Goal: Task Accomplishment & Management: Manage account settings

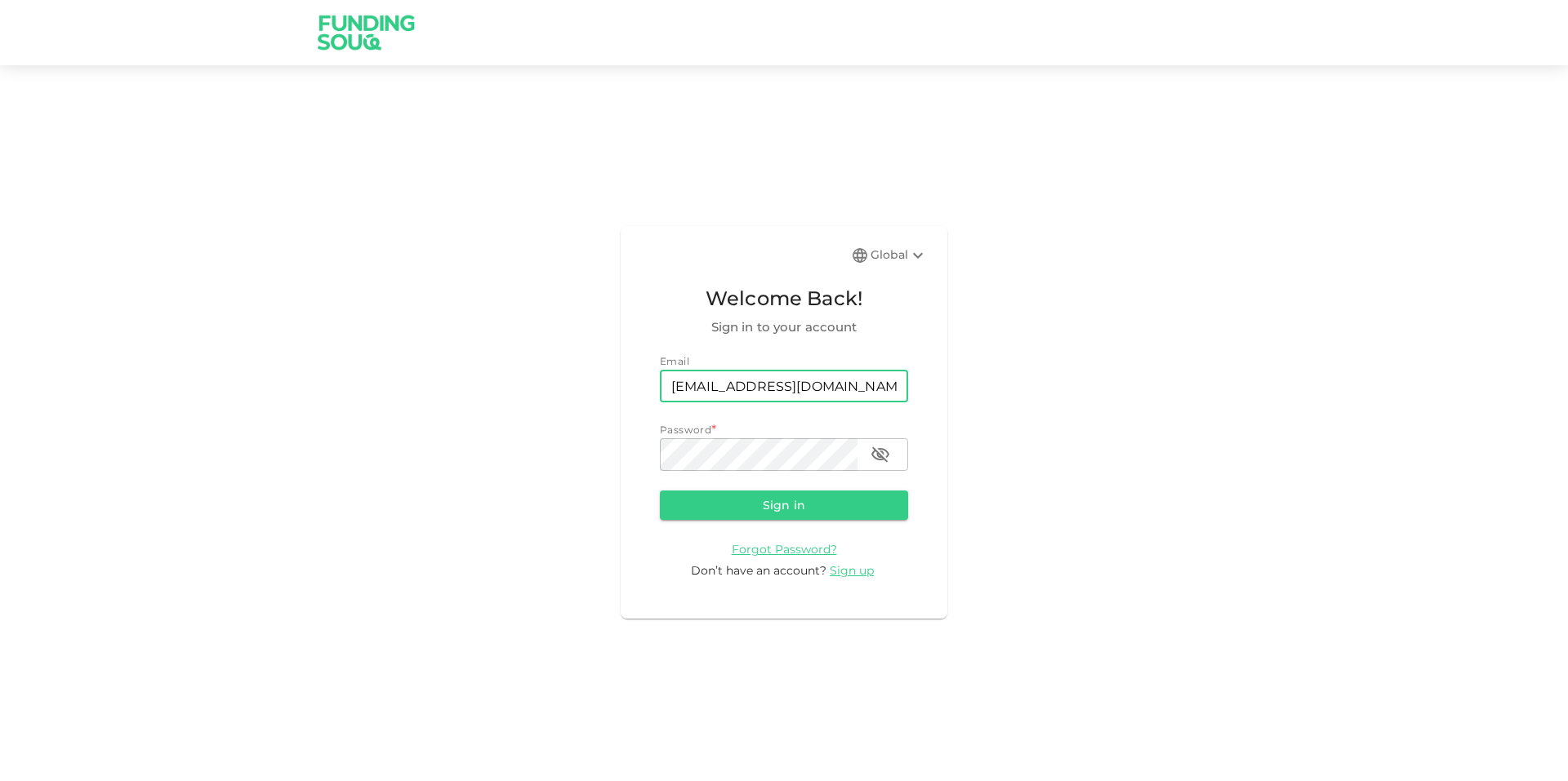
type input "[EMAIL_ADDRESS][DOMAIN_NAME]"
click at [877, 466] on button "button" at bounding box center [880, 454] width 33 height 33
click at [470, 481] on div "Global Welcome Back! Sign in to your account Email email [EMAIL_ADDRESS][DOMAIN…" at bounding box center [784, 422] width 1568 height 675
click at [785, 511] on button "Sign in" at bounding box center [783, 505] width 248 height 29
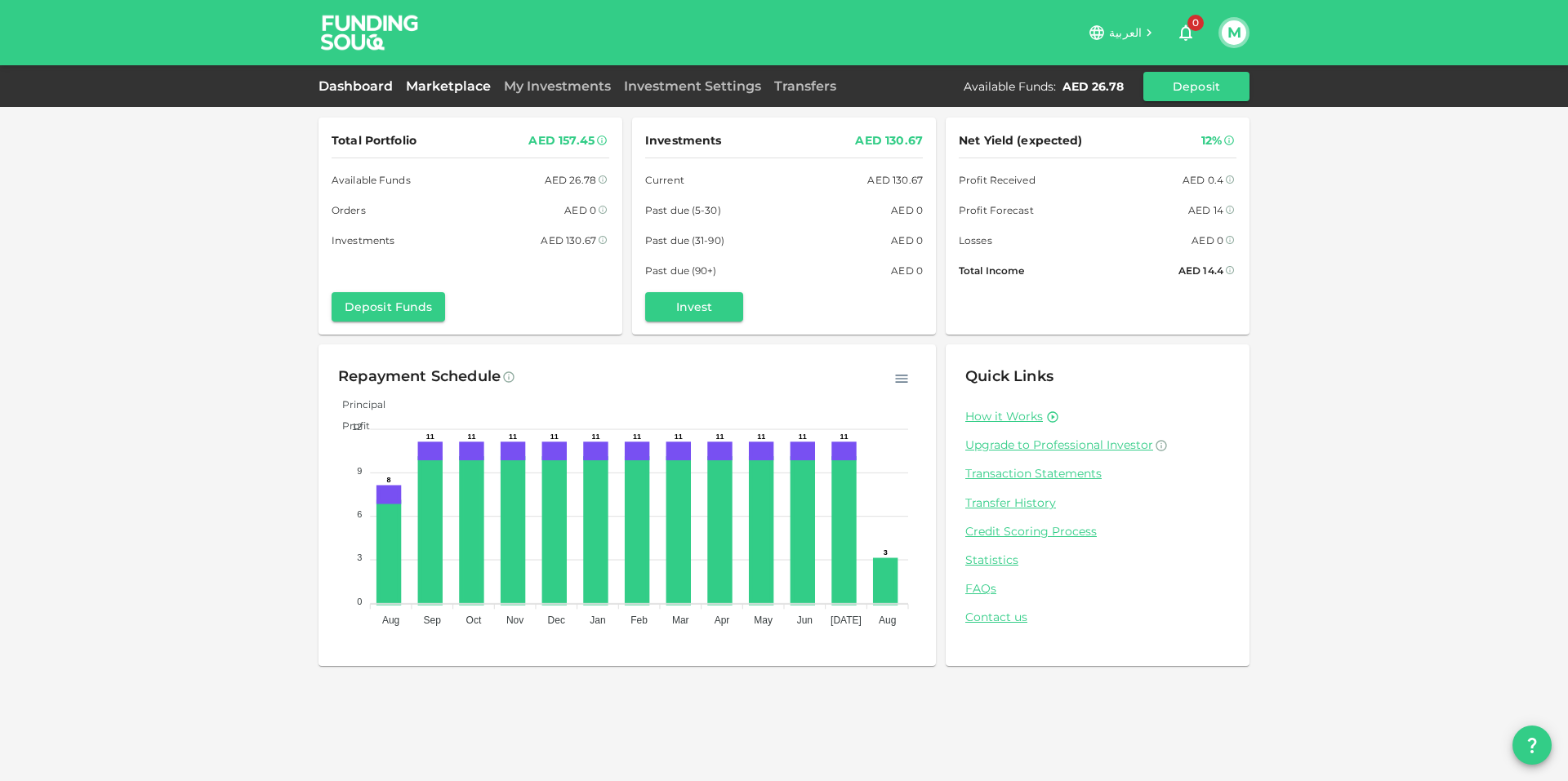
click at [456, 89] on link "Marketplace" at bounding box center [449, 86] width 98 height 15
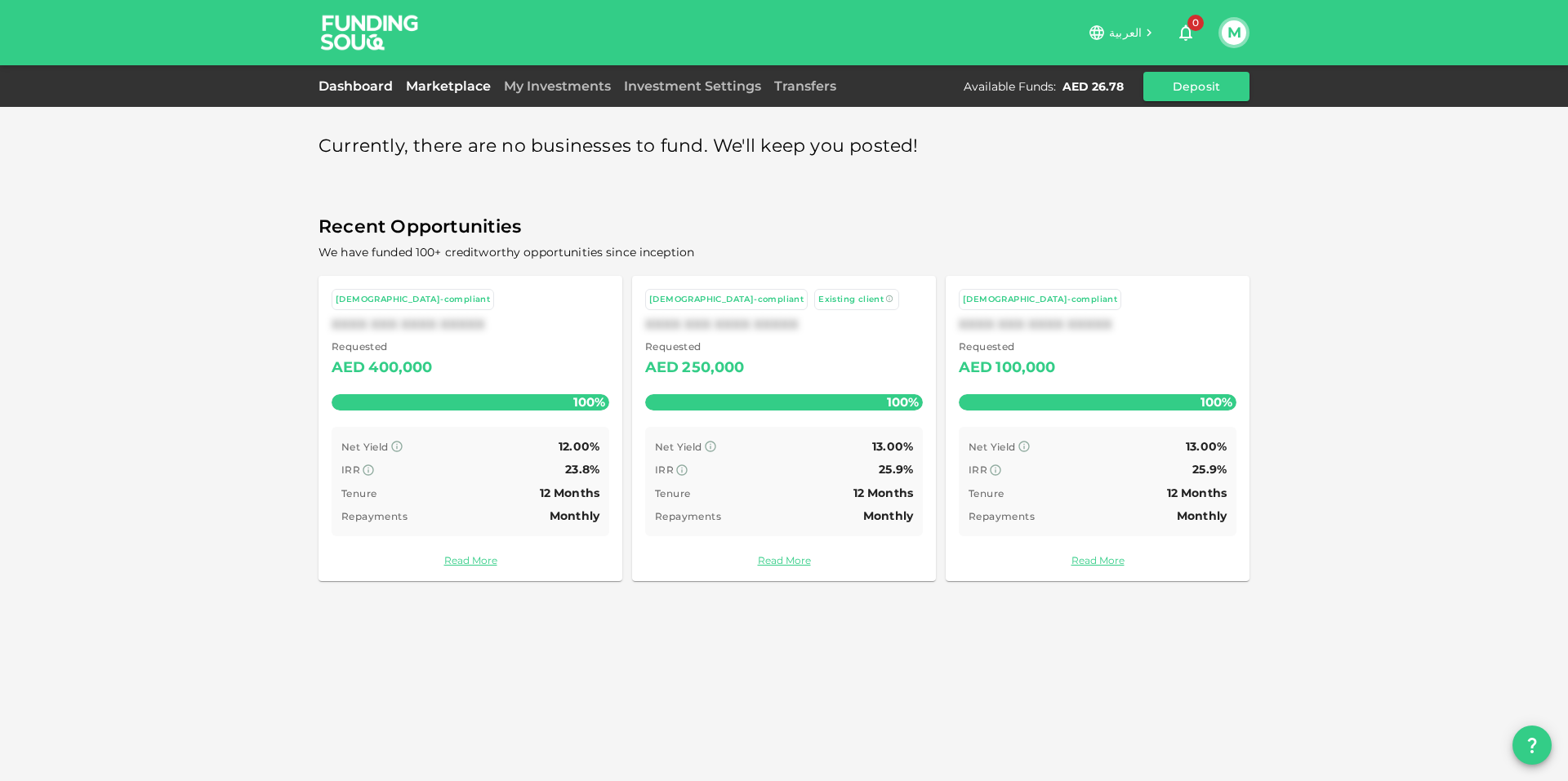
click at [321, 93] on div "Dashboard" at bounding box center [359, 86] width 81 height 20
click at [604, 88] on link "My Investments" at bounding box center [558, 86] width 120 height 15
